Goal: Check status

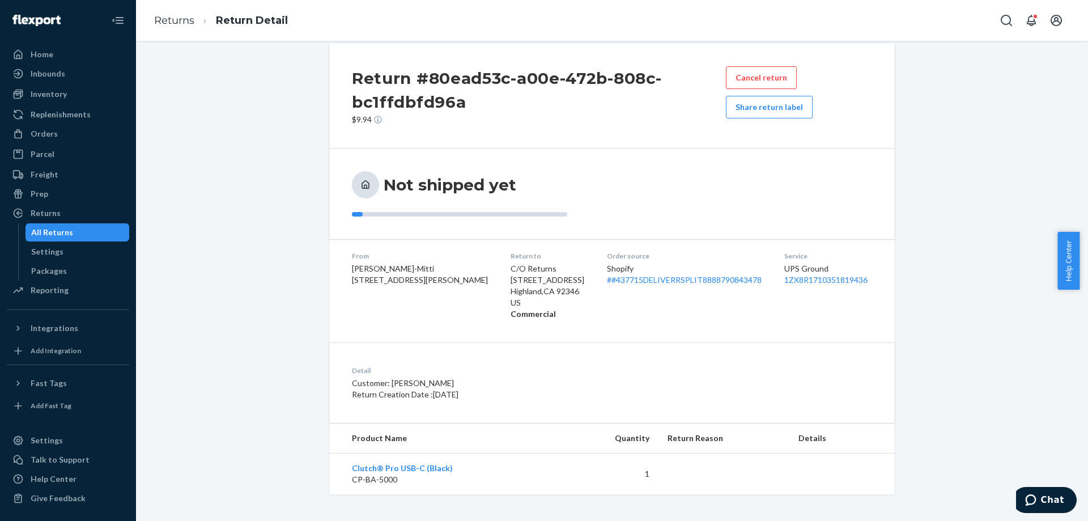
scroll to position [16, 0]
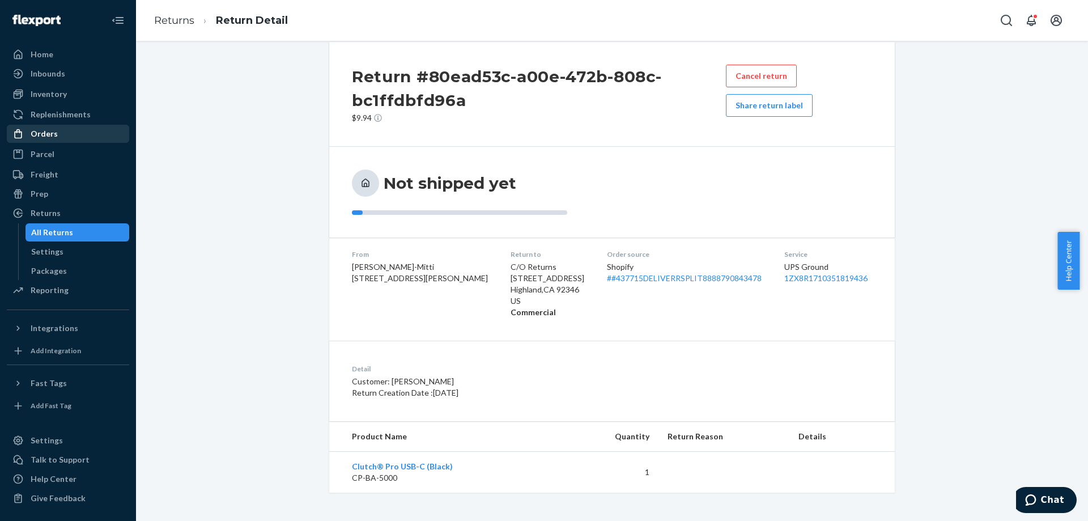
click at [55, 135] on div "Orders" at bounding box center [44, 133] width 27 height 11
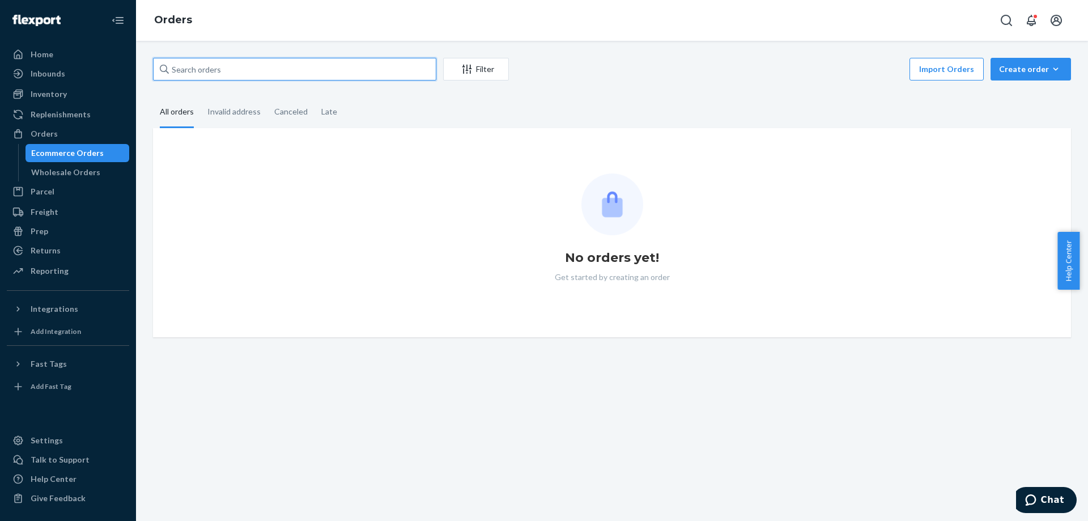
click at [244, 73] on input "text" at bounding box center [294, 69] width 283 height 23
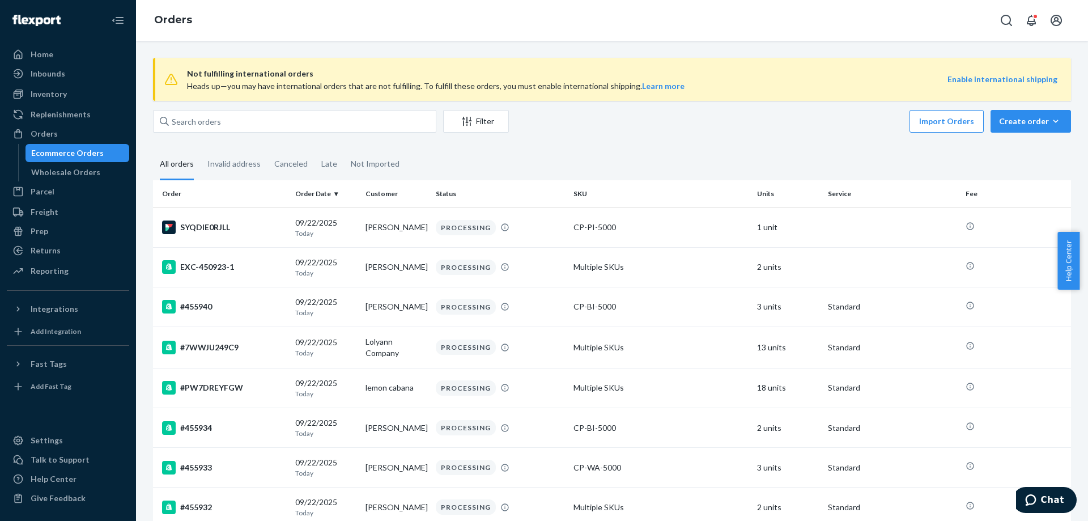
drag, startPoint x: 667, startPoint y: 190, endPoint x: 671, endPoint y: 147, distance: 42.7
click at [668, 181] on th "SKU" at bounding box center [661, 193] width 184 height 27
